Goal: Task Accomplishment & Management: Use online tool/utility

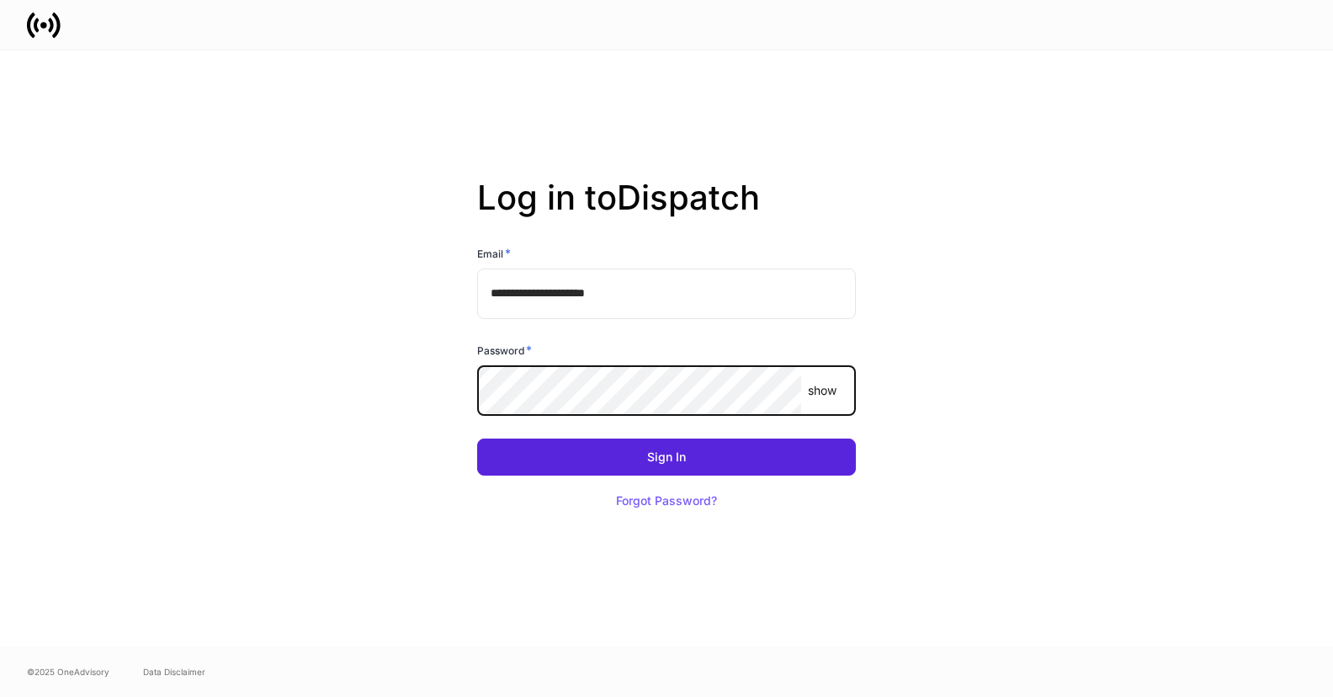
type input "**********"
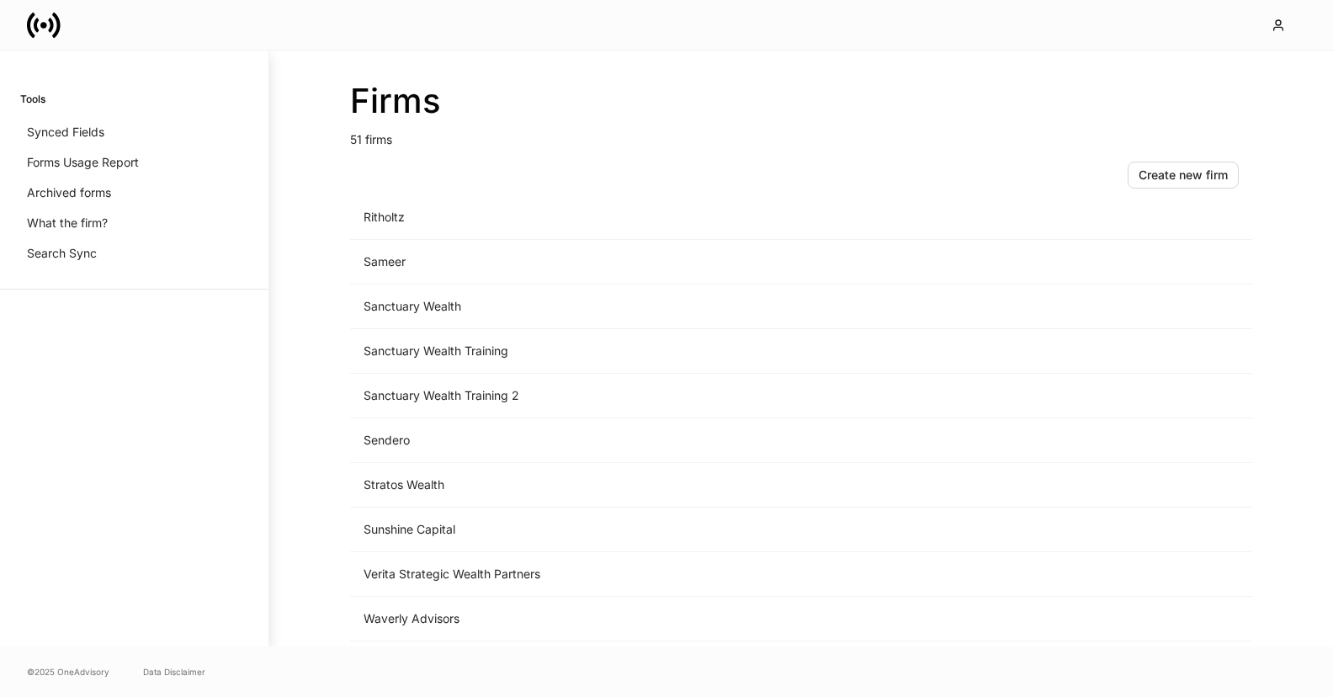
scroll to position [1801, 0]
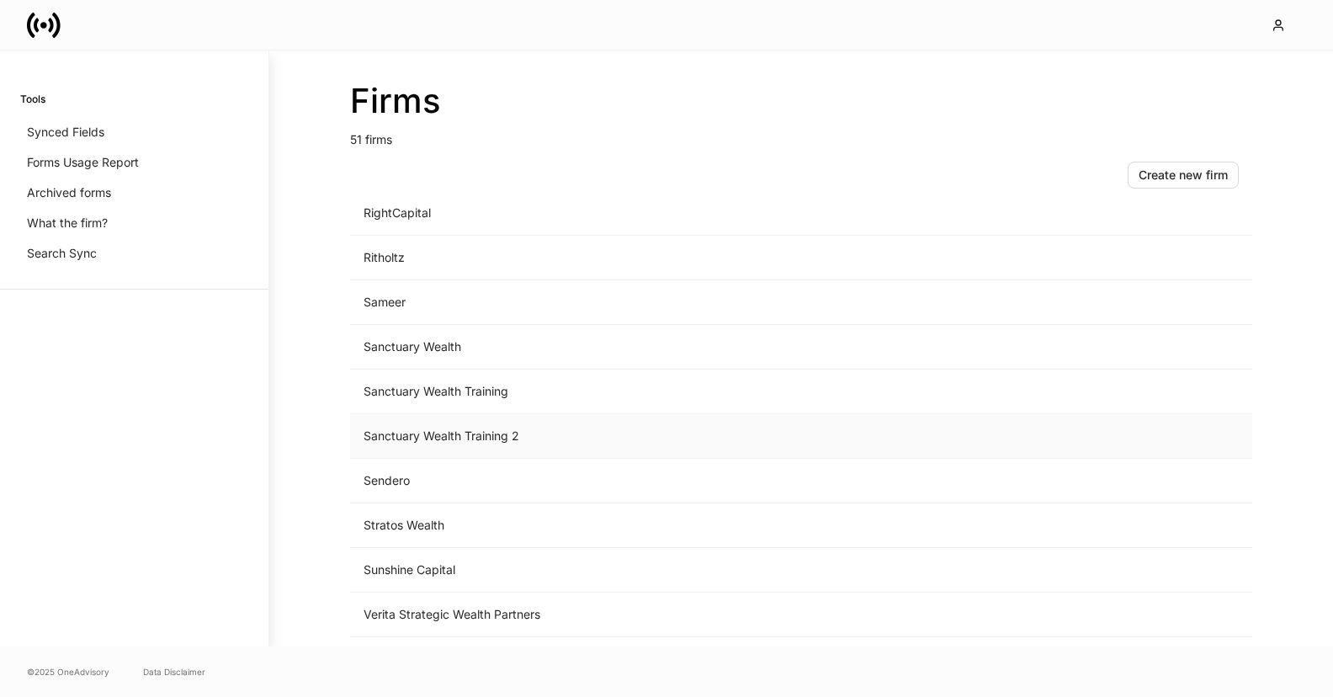
click at [615, 436] on td "Sanctuary Wealth Training 2" at bounding box center [661, 436] width 623 height 45
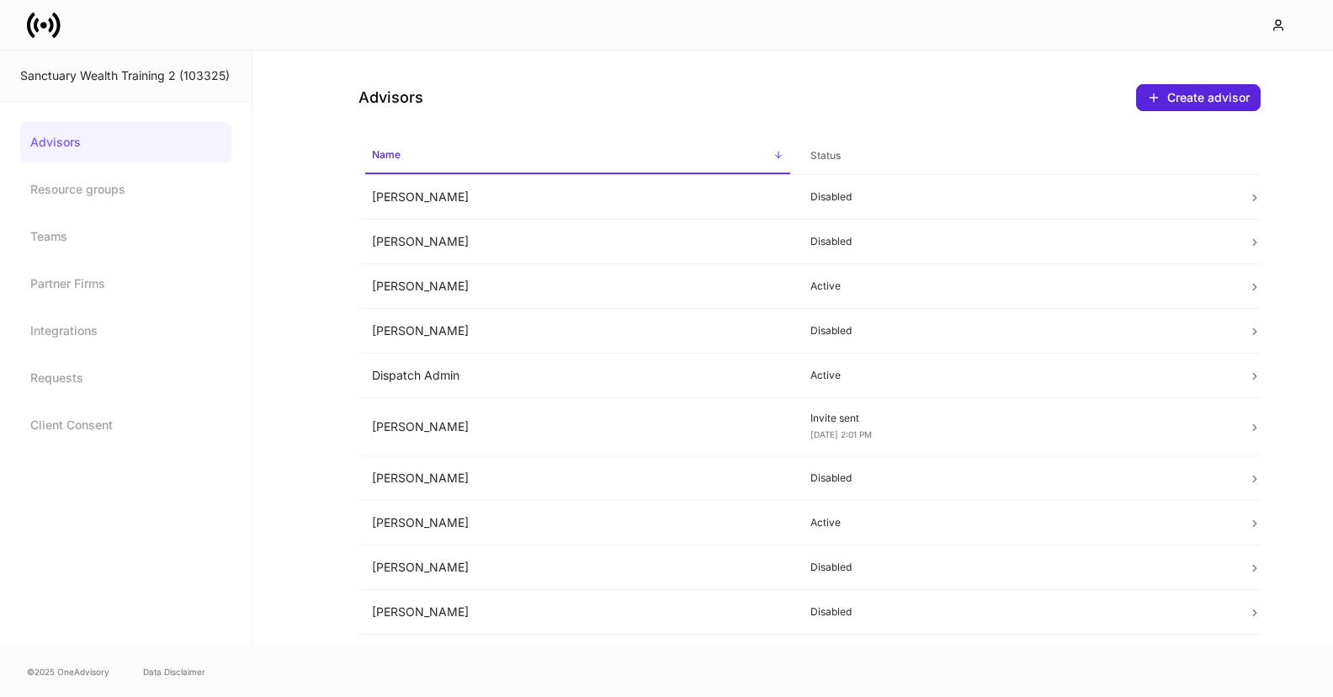
scroll to position [32, 0]
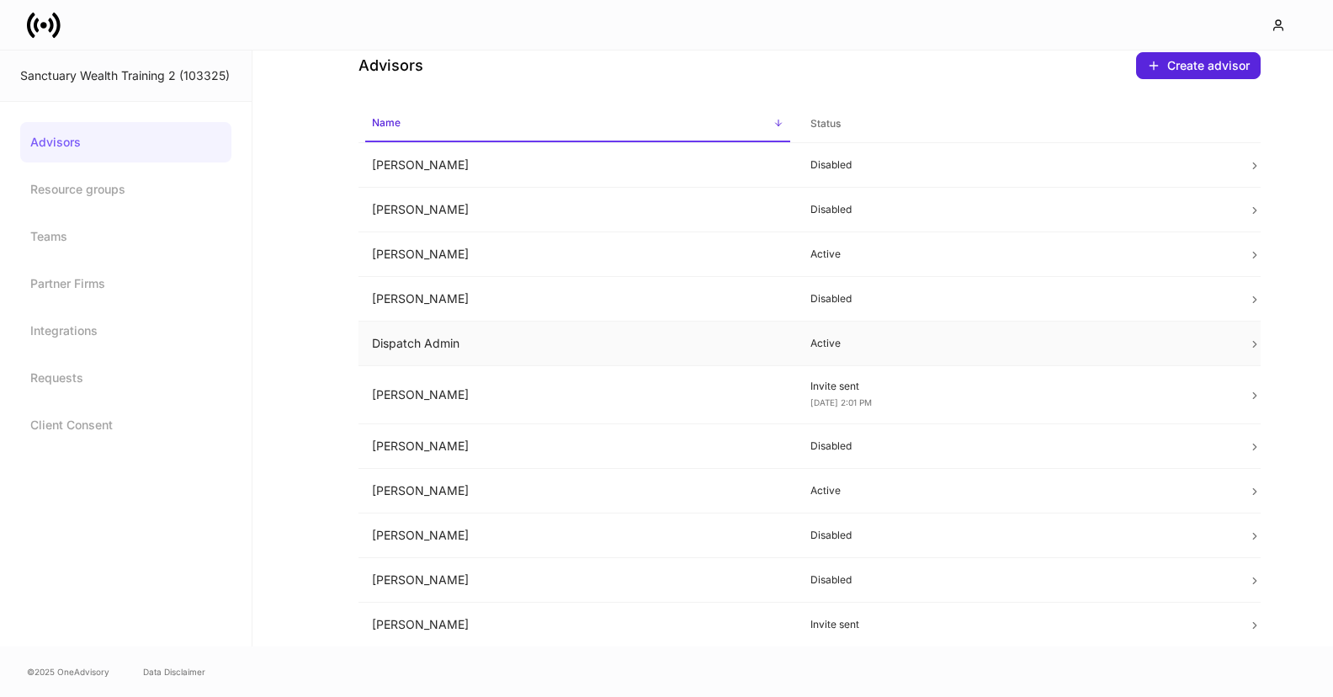
click at [477, 339] on td "Dispatch Admin" at bounding box center [578, 343] width 438 height 45
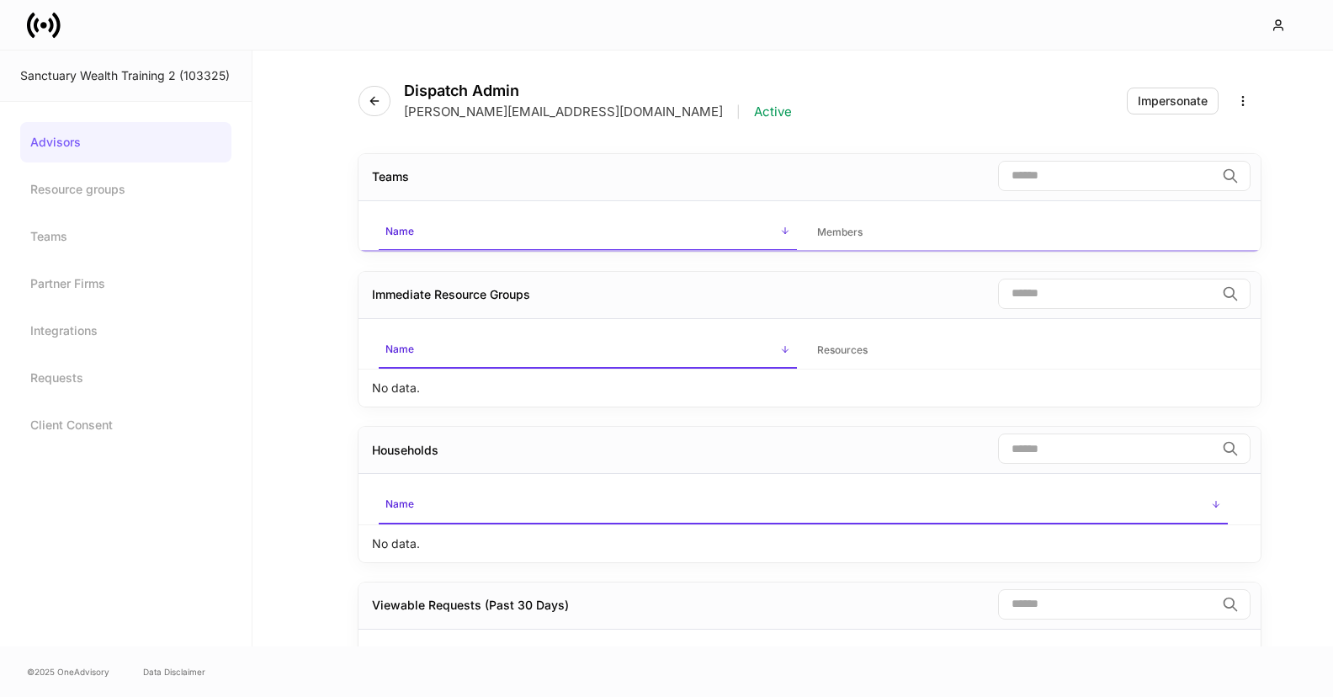
scroll to position [32, 0]
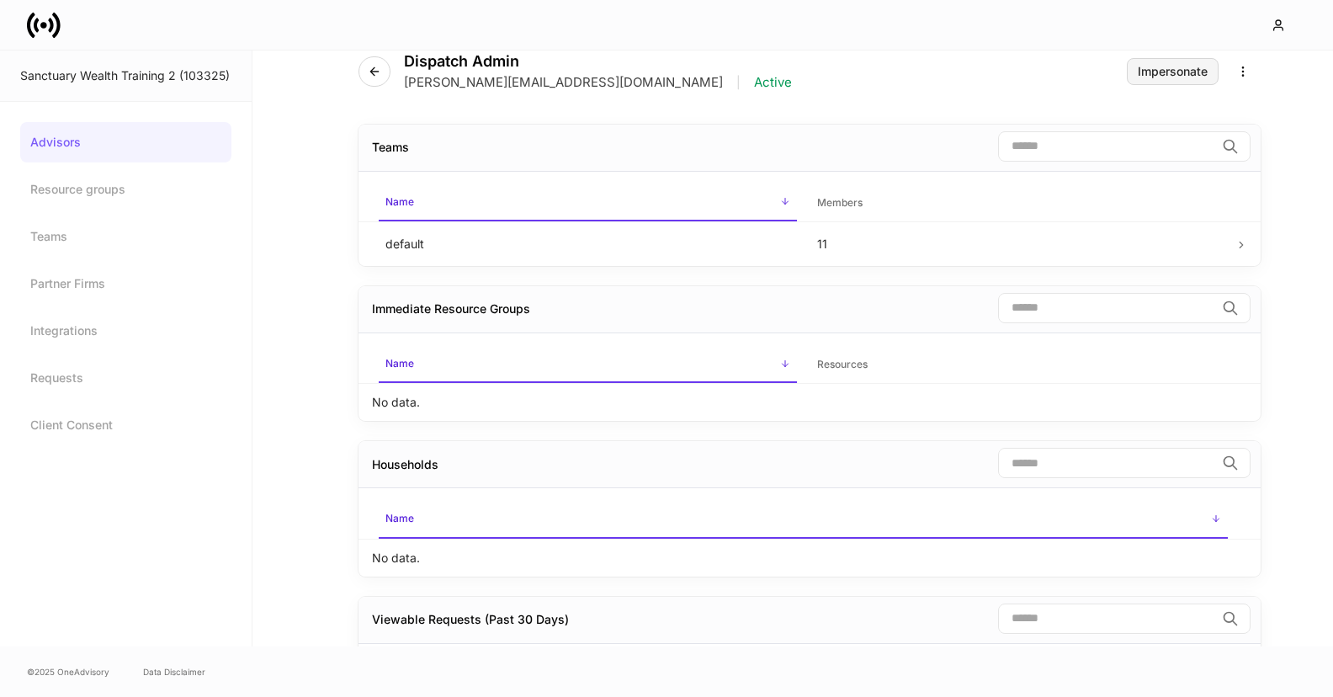
click at [1165, 75] on div "Impersonate" at bounding box center [1173, 72] width 70 height 12
